Goal: Task Accomplishment & Management: Manage account settings

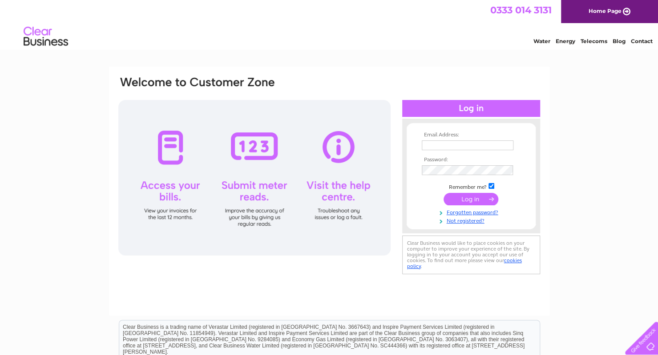
click at [453, 146] on input "text" at bounding box center [468, 146] width 92 height 10
type input "bsmilestudios@gmail.com"
click at [450, 203] on input "submit" at bounding box center [470, 199] width 55 height 12
click at [474, 199] on input "submit" at bounding box center [470, 199] width 55 height 12
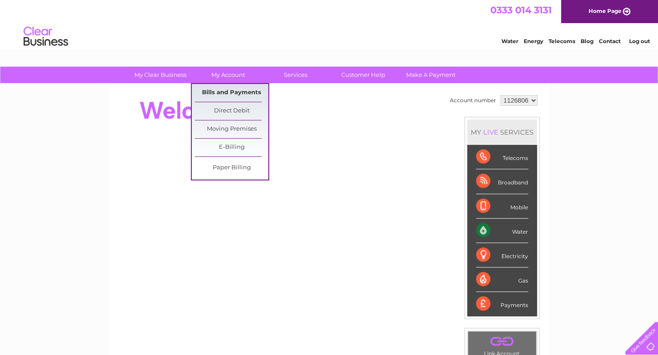
click at [229, 93] on link "Bills and Payments" at bounding box center [231, 93] width 73 height 18
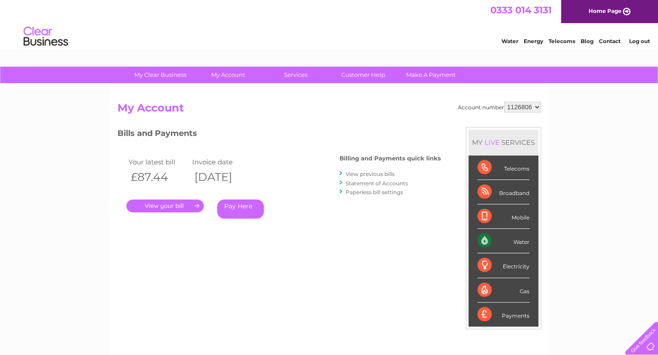
click at [171, 210] on link "." at bounding box center [164, 206] width 77 height 13
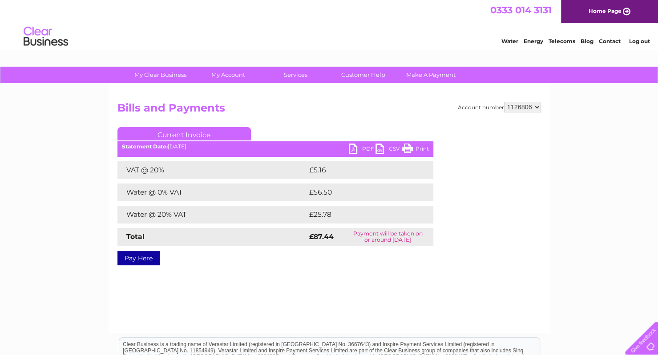
click at [427, 147] on link "Print" at bounding box center [415, 150] width 27 height 13
